Goal: Task Accomplishment & Management: Use online tool/utility

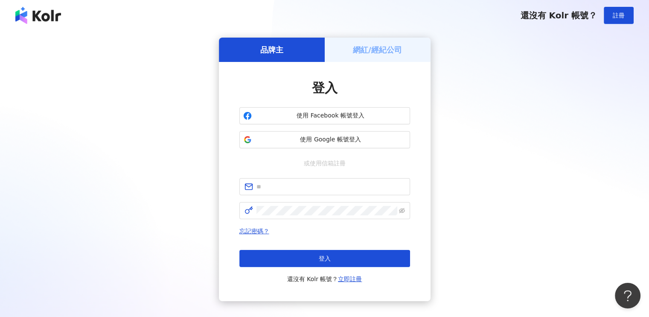
click at [369, 48] on h5 "網紅/經紀公司" at bounding box center [377, 49] width 49 height 11
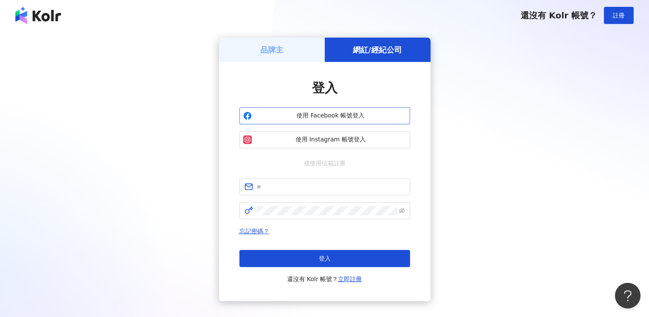
click at [335, 117] on span "使用 Facebook 帳號登入" at bounding box center [330, 115] width 151 height 9
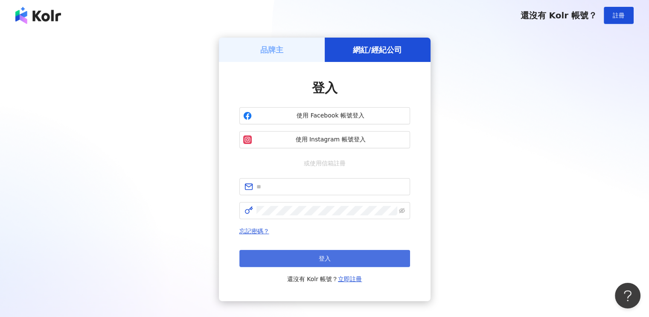
click at [335, 254] on button "登入" at bounding box center [324, 258] width 171 height 17
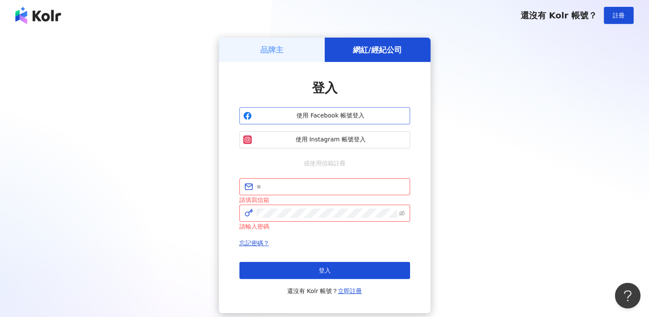
click at [352, 119] on span "使用 Facebook 帳號登入" at bounding box center [330, 115] width 151 height 9
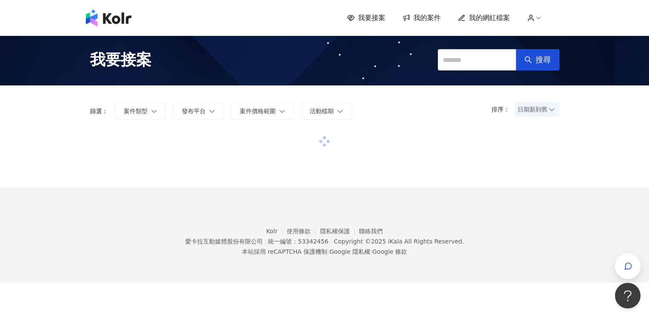
click at [371, 17] on span "我要接案" at bounding box center [371, 17] width 27 height 9
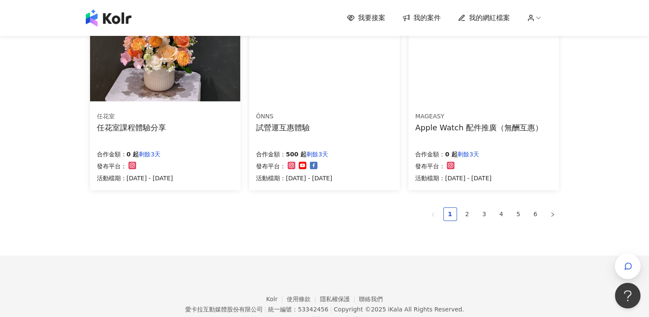
scroll to position [597, 0]
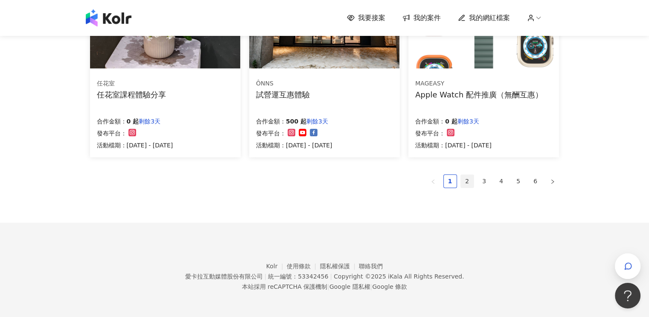
click at [469, 181] on link "2" at bounding box center [467, 181] width 13 height 13
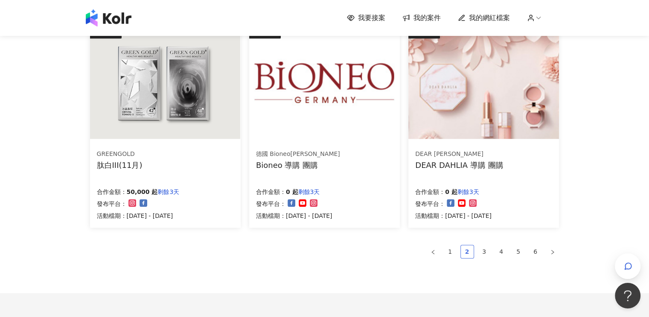
scroll to position [595, 0]
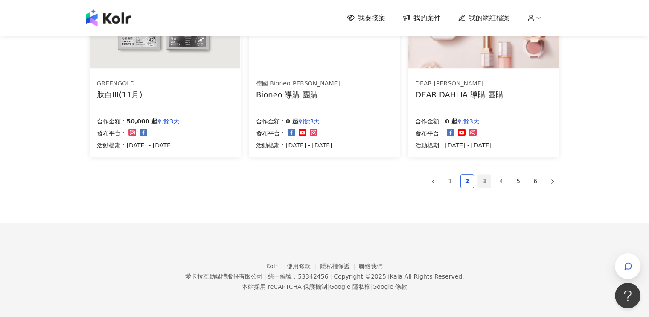
click at [486, 179] on link "3" at bounding box center [484, 181] width 13 height 13
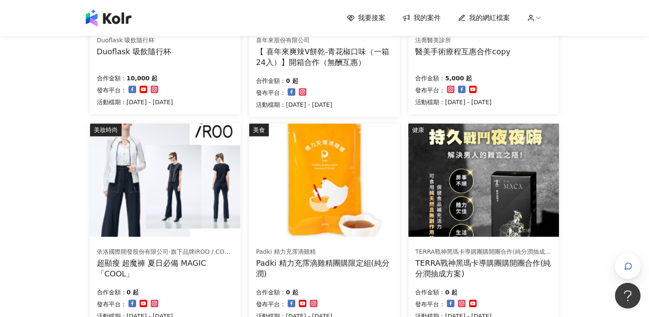
scroll to position [597, 0]
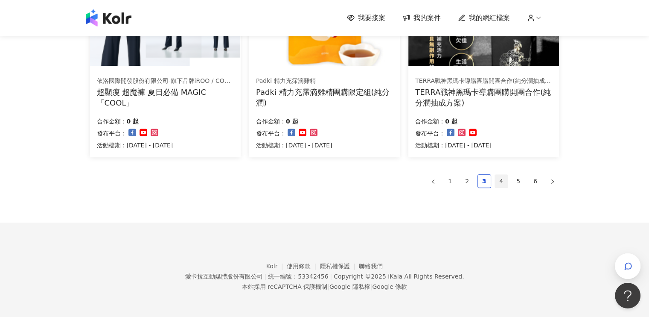
click at [499, 179] on link "4" at bounding box center [501, 181] width 13 height 13
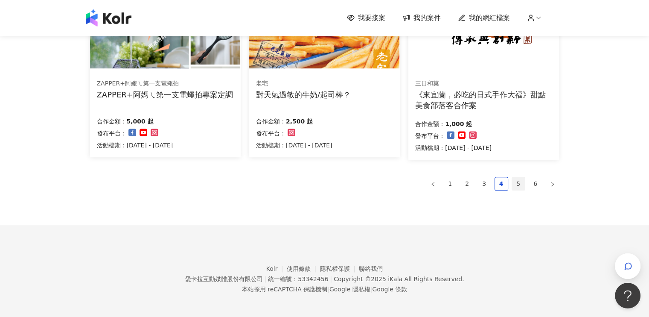
click at [518, 184] on link "5" at bounding box center [518, 183] width 13 height 13
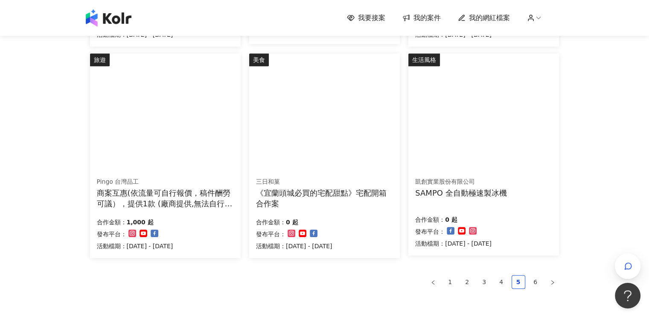
scroll to position [512, 0]
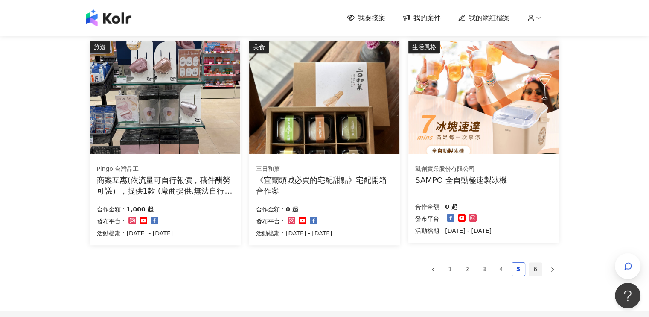
click at [537, 269] on link "6" at bounding box center [535, 268] width 13 height 13
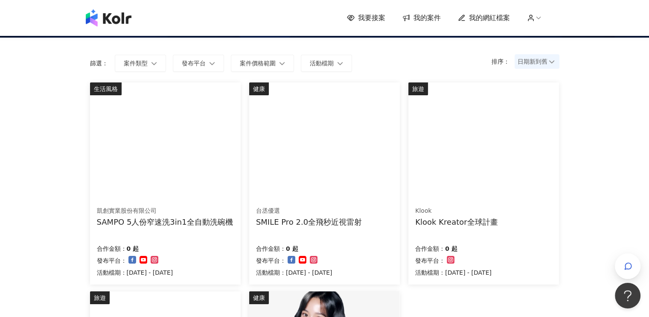
scroll to position [0, 0]
